Goal: Transaction & Acquisition: Purchase product/service

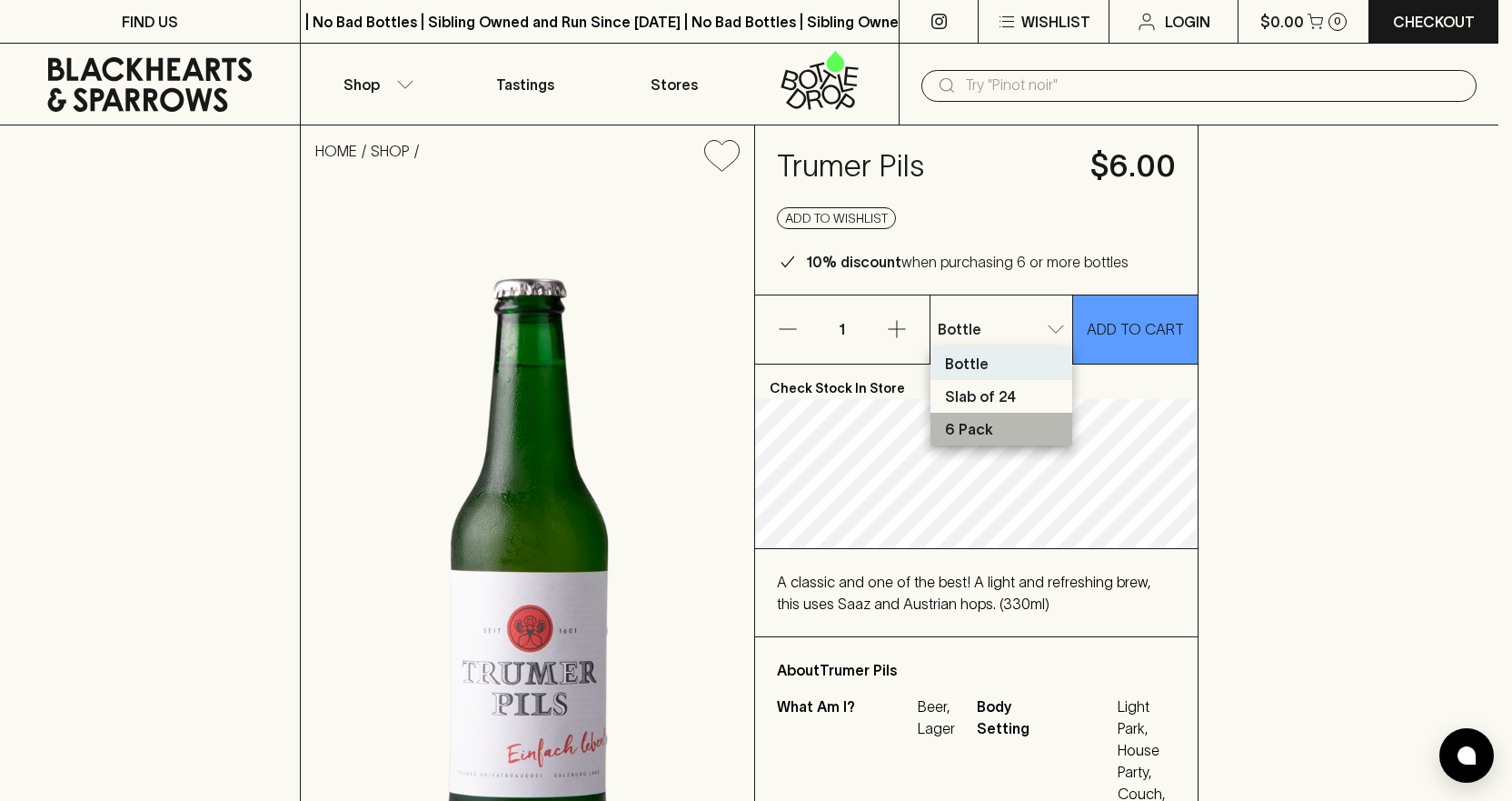
click at [991, 425] on li "6 Pack" at bounding box center [1001, 429] width 142 height 32
type input "2"
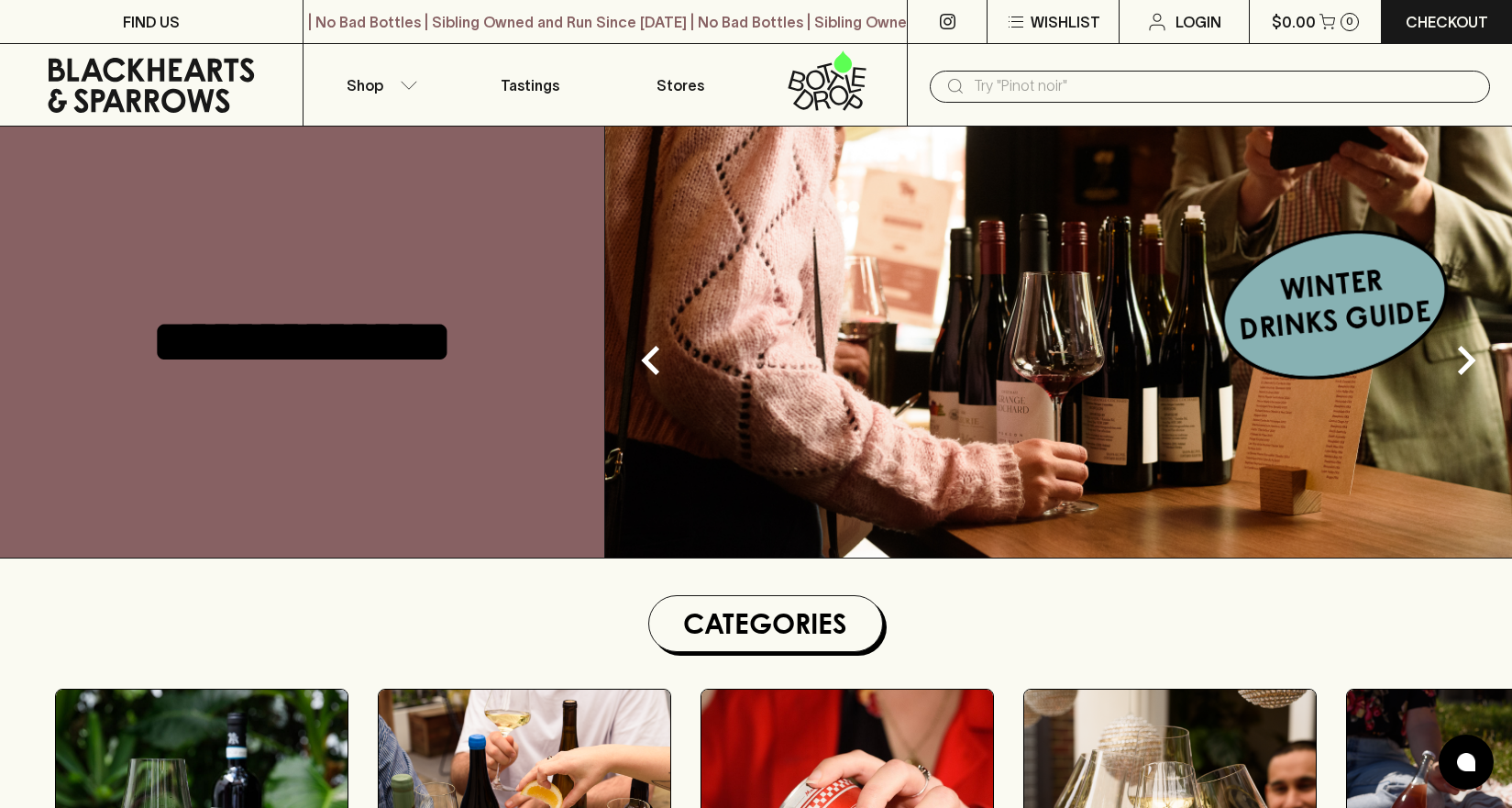
click at [1000, 81] on input "text" at bounding box center [1224, 86] width 502 height 30
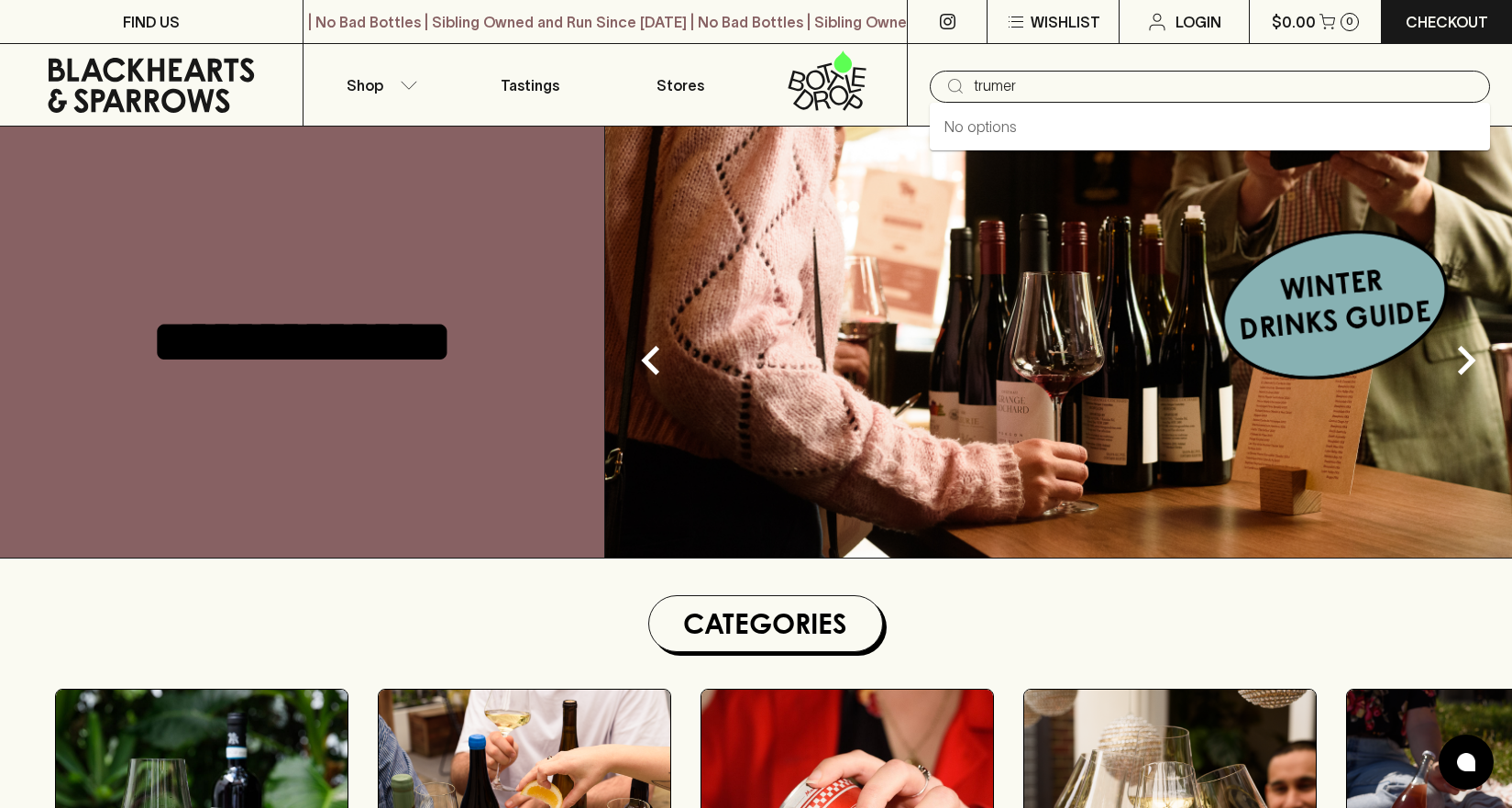
type input "trumer"
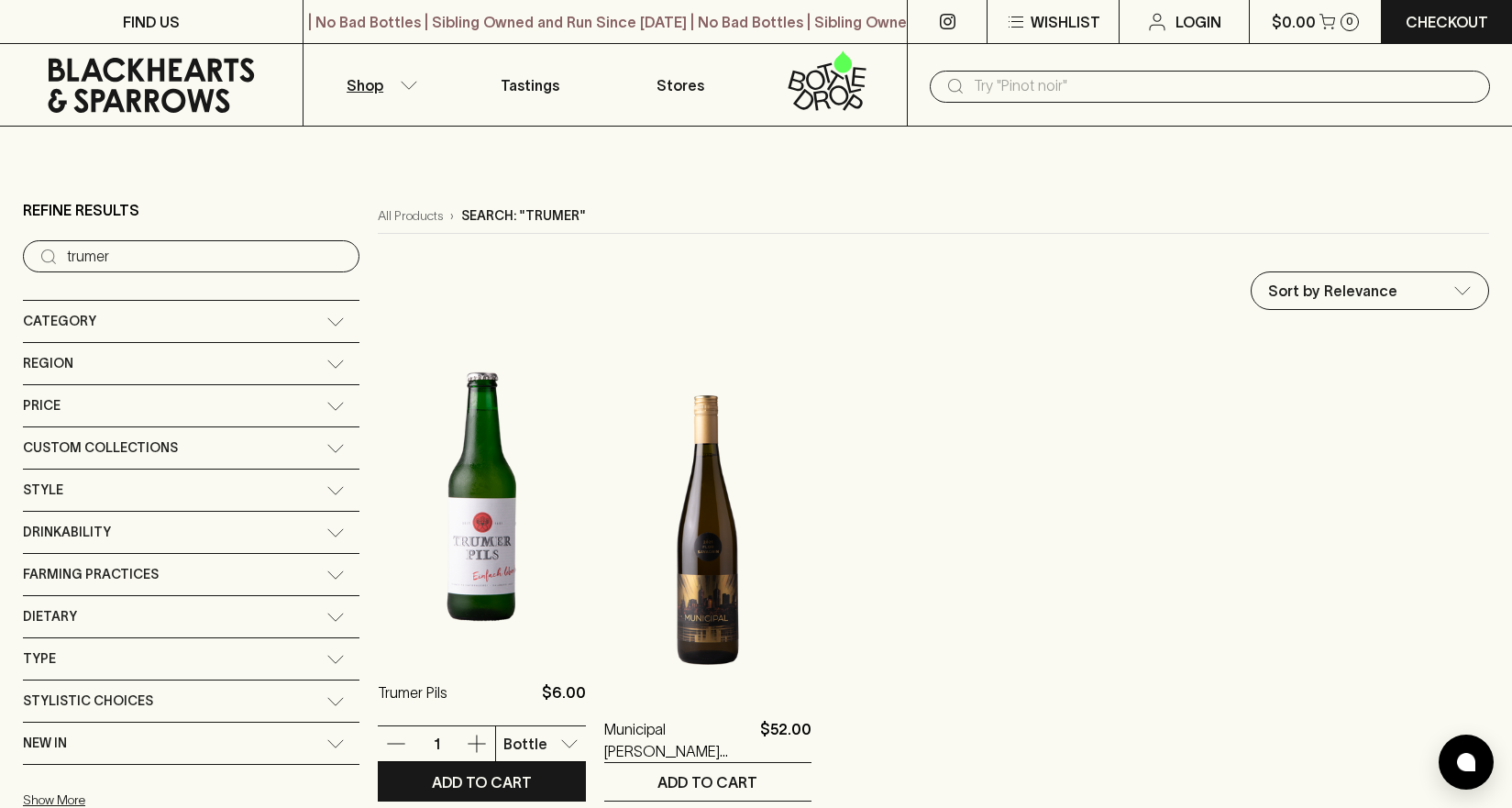
click at [385, 591] on img at bounding box center [482, 493] width 207 height 321
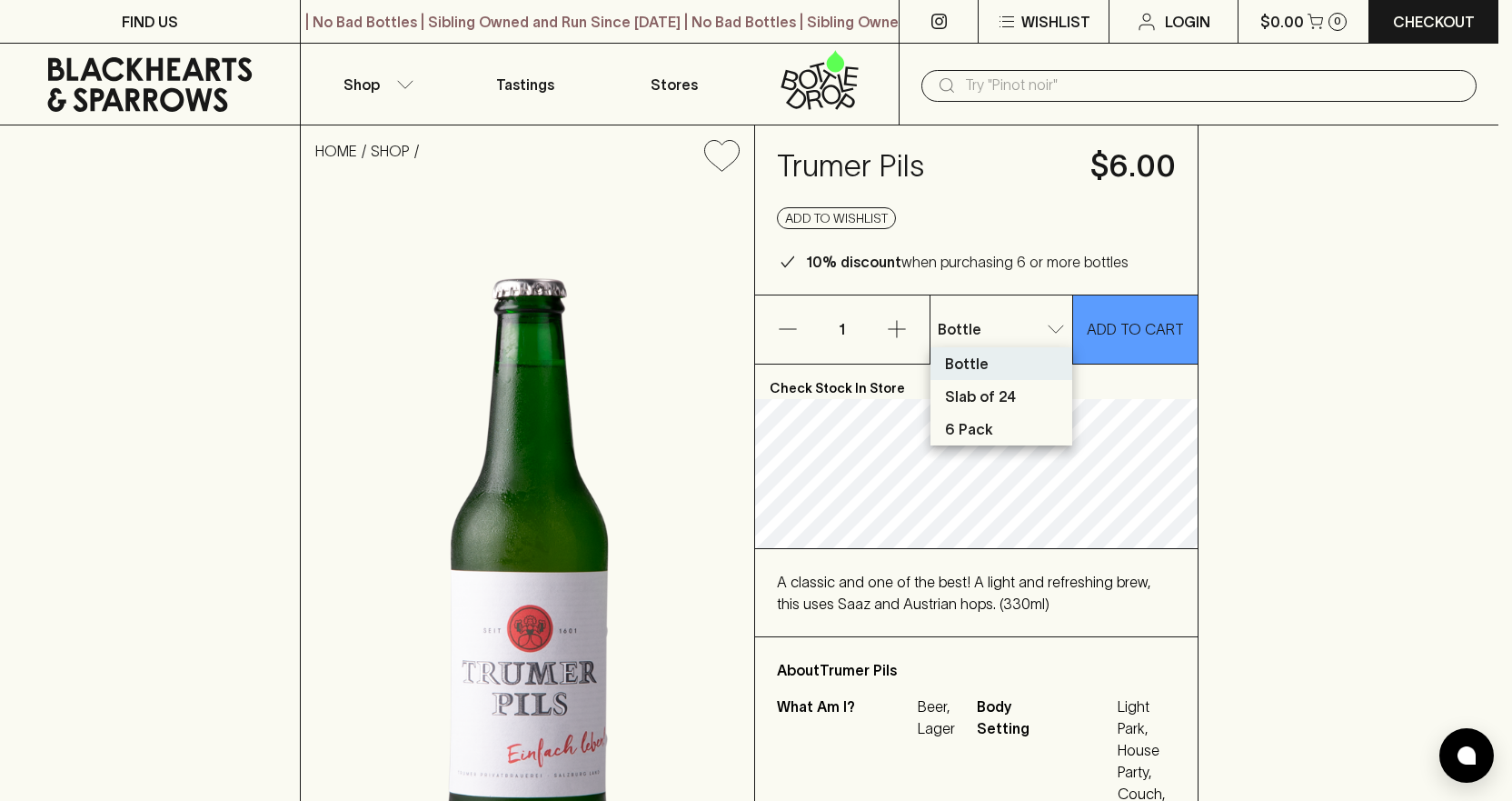
click at [977, 400] on p "Slab of 24" at bounding box center [980, 396] width 71 height 22
type input "1"
